Goal: Task Accomplishment & Management: Use online tool/utility

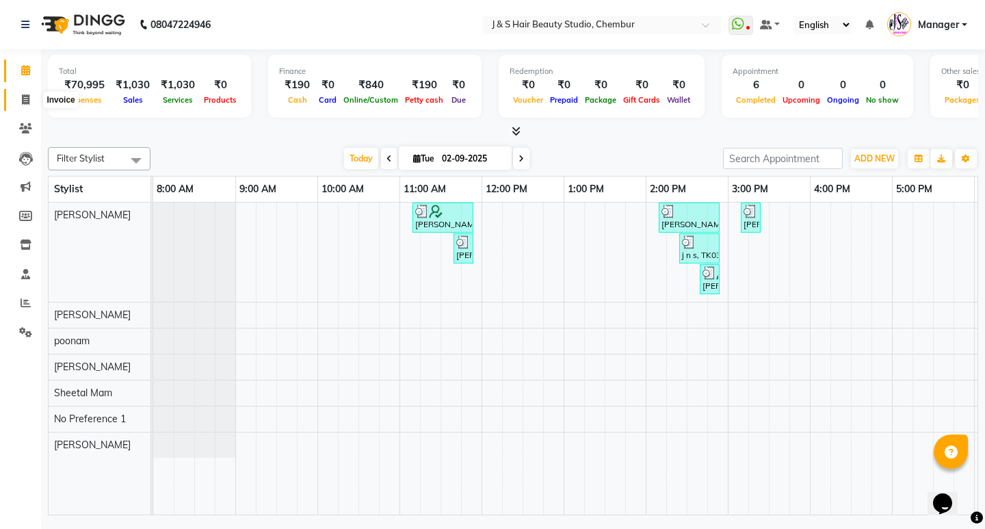
click at [27, 99] on icon at bounding box center [26, 99] width 8 height 10
select select "service"
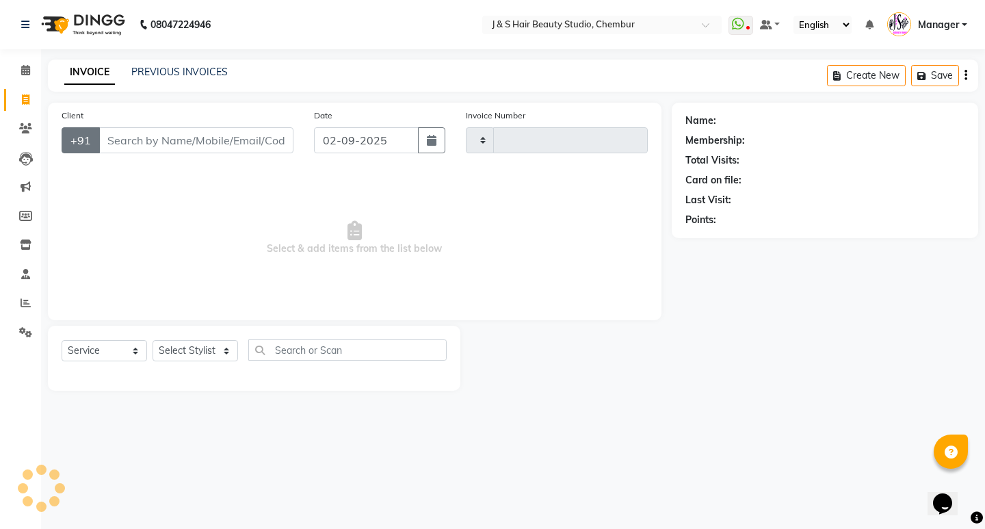
type input "1009"
select select "143"
click at [112, 142] on input "Client" at bounding box center [196, 140] width 195 height 26
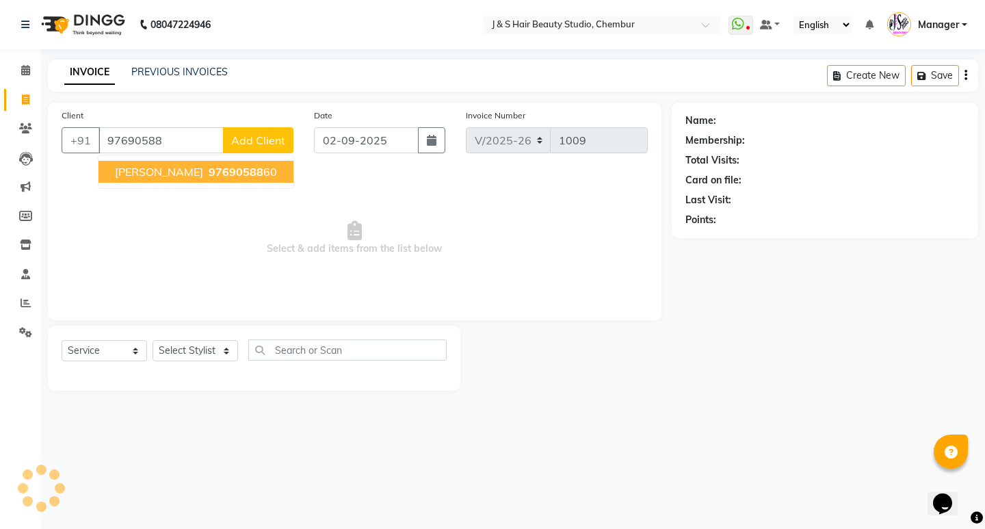
click at [244, 173] on ngb-highlight "97690588 60" at bounding box center [241, 172] width 71 height 14
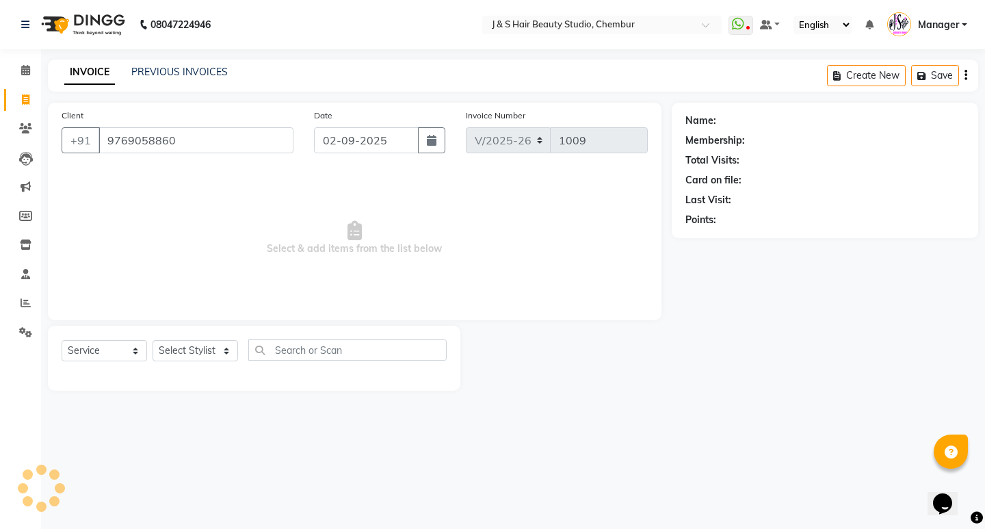
type input "9769058860"
select select "1: Object"
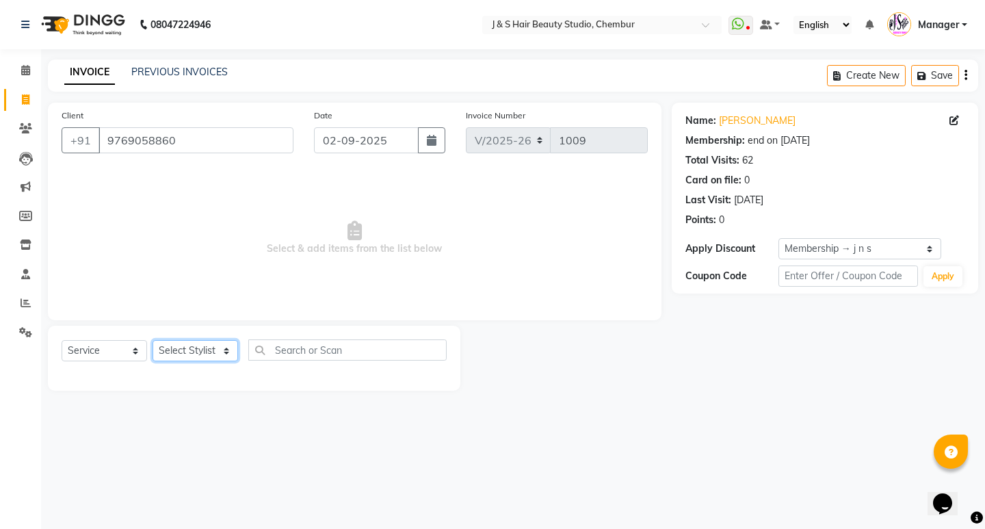
click at [223, 351] on select "Select Stylist Manager [PERSON_NAME] No Preference 1 poonam [PERSON_NAME] Sheet…" at bounding box center [196, 350] width 86 height 21
select select "4179"
click at [153, 340] on select "Select Stylist Manager [PERSON_NAME] No Preference 1 poonam [PERSON_NAME] Sheet…" at bounding box center [196, 350] width 86 height 21
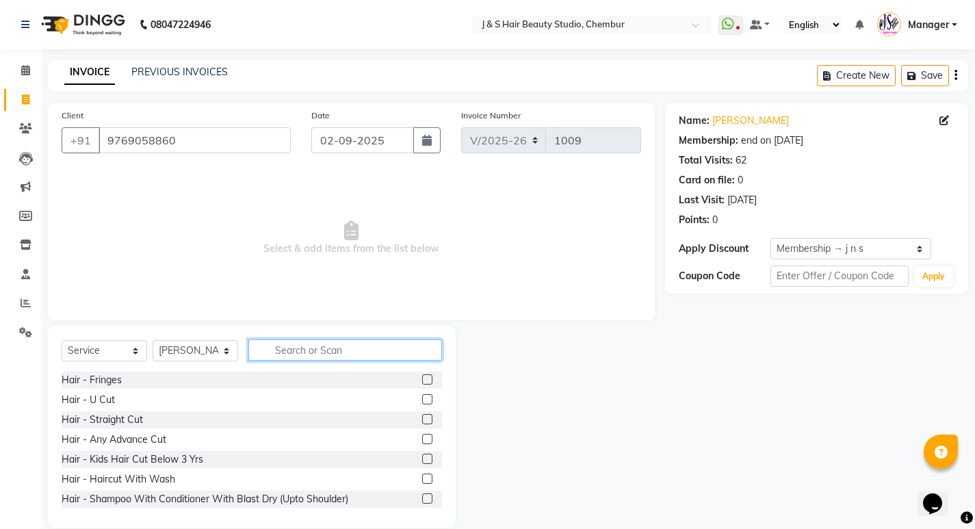
click at [276, 353] on input "text" at bounding box center [345, 349] width 194 height 21
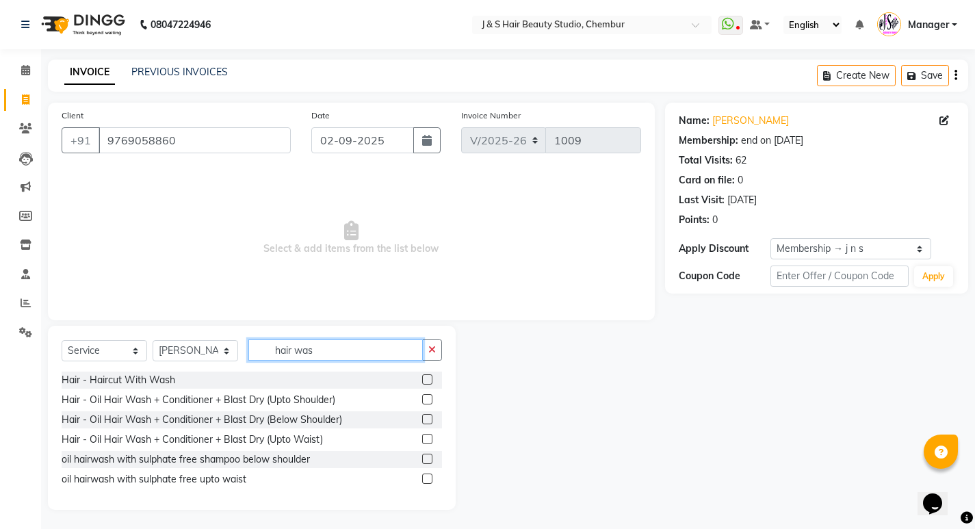
scroll to position [1, 0]
type input "hair was"
click at [428, 434] on label at bounding box center [427, 437] width 10 height 10
click at [428, 434] on input "checkbox" at bounding box center [426, 438] width 9 height 9
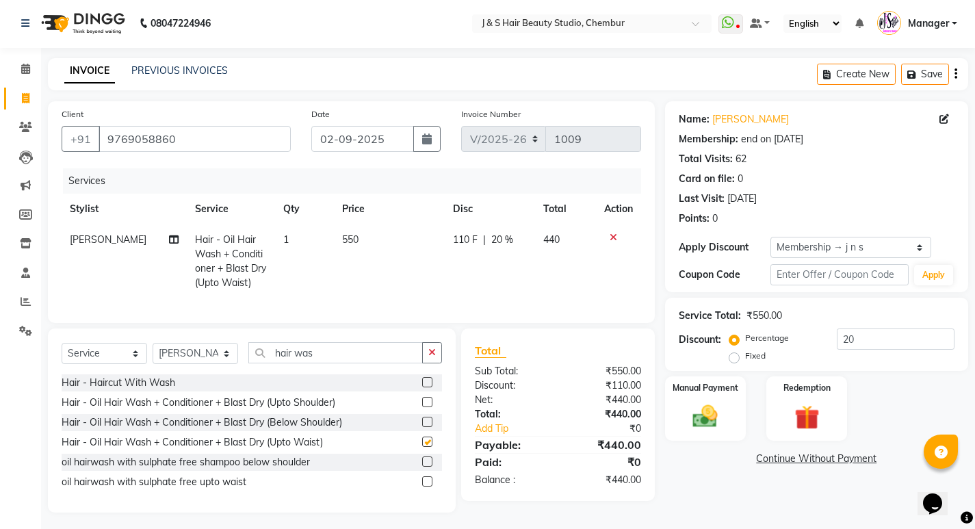
checkbox input "false"
click at [353, 236] on span "550" at bounding box center [350, 239] width 16 height 12
select select "4179"
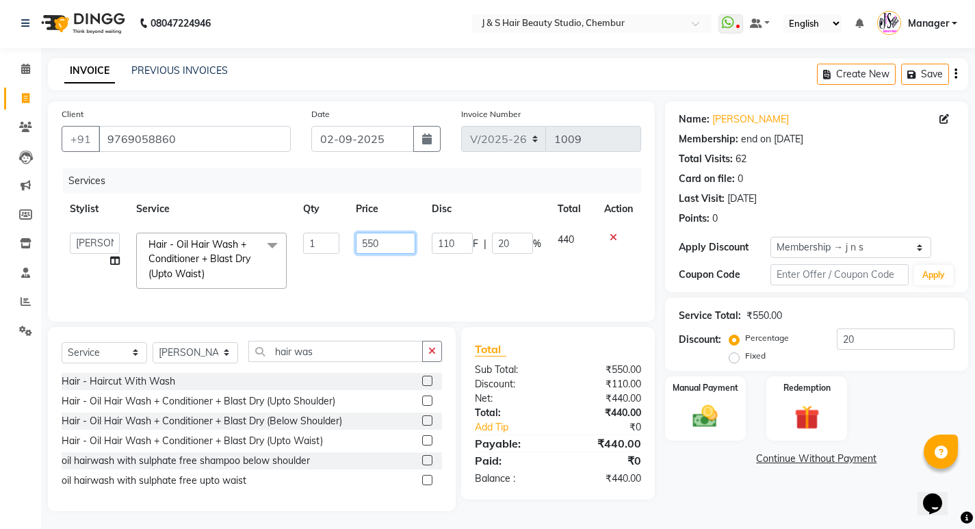
click at [382, 245] on input "550" at bounding box center [386, 243] width 60 height 21
type input "5"
type input "450"
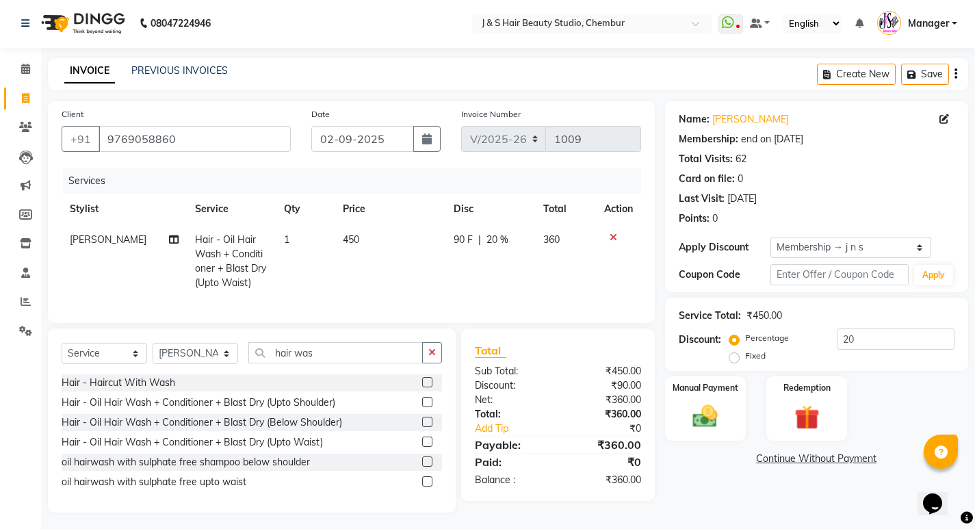
click at [613, 237] on icon at bounding box center [614, 238] width 8 height 10
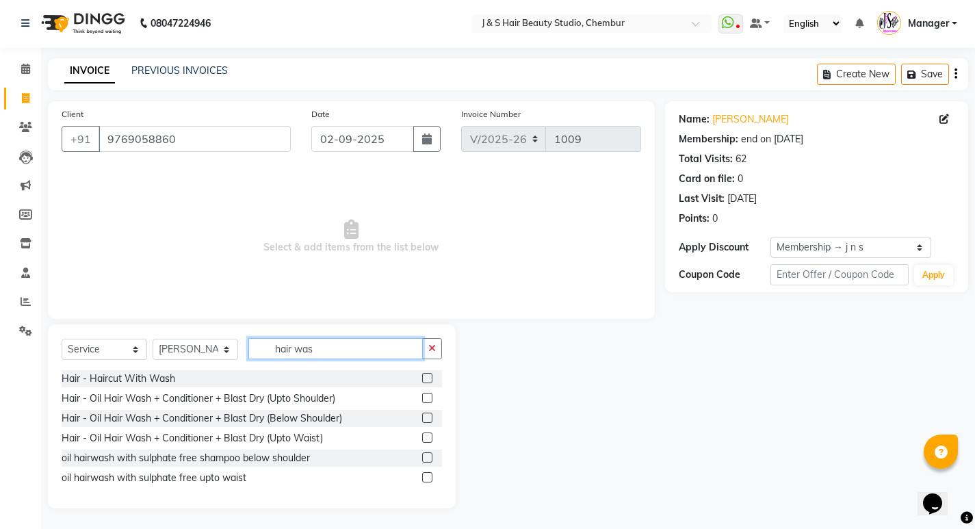
click at [316, 350] on input "hair was" at bounding box center [335, 348] width 174 height 21
click at [293, 349] on input "hair was" at bounding box center [335, 348] width 174 height 21
click at [293, 348] on input "hair was" at bounding box center [335, 348] width 174 height 21
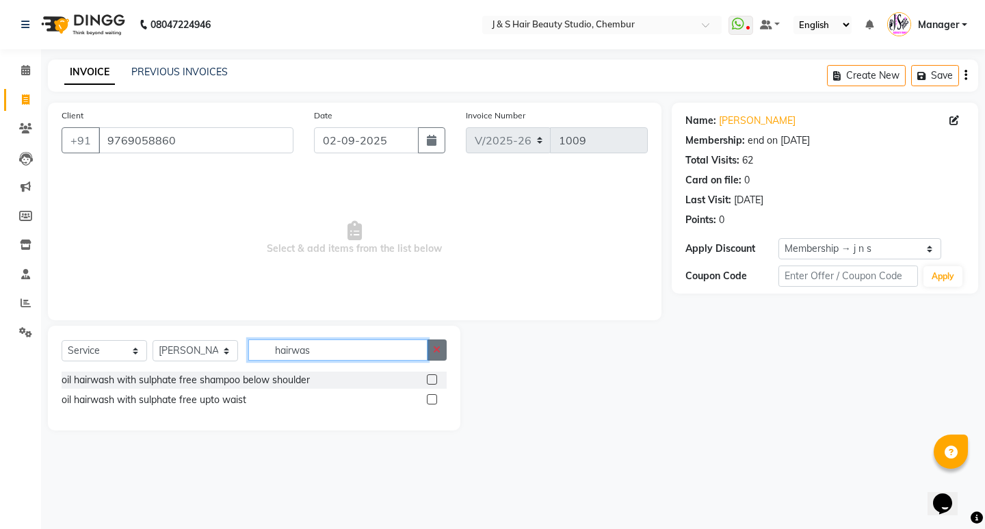
type input "hairwas"
click at [440, 341] on button "button" at bounding box center [437, 349] width 20 height 21
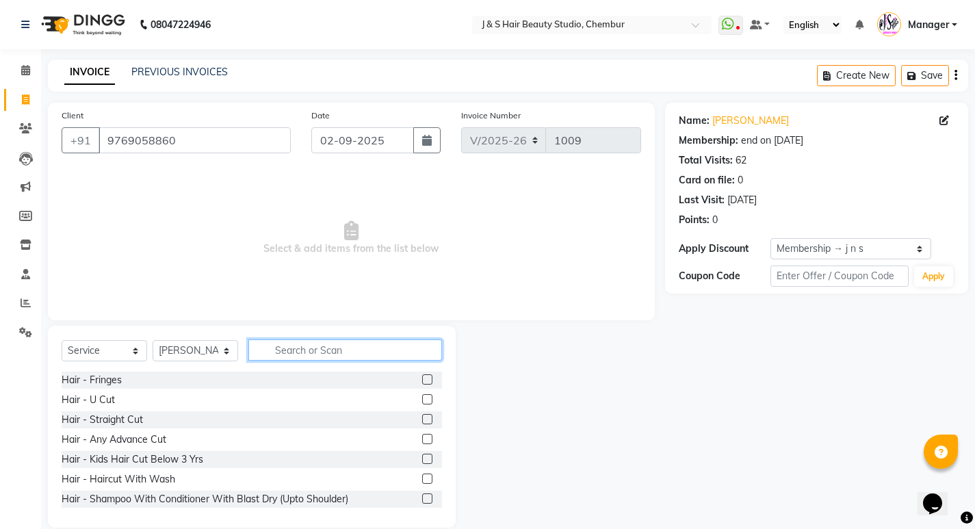
click at [275, 349] on input "text" at bounding box center [345, 349] width 194 height 21
